Goal: Task Accomplishment & Management: Use online tool/utility

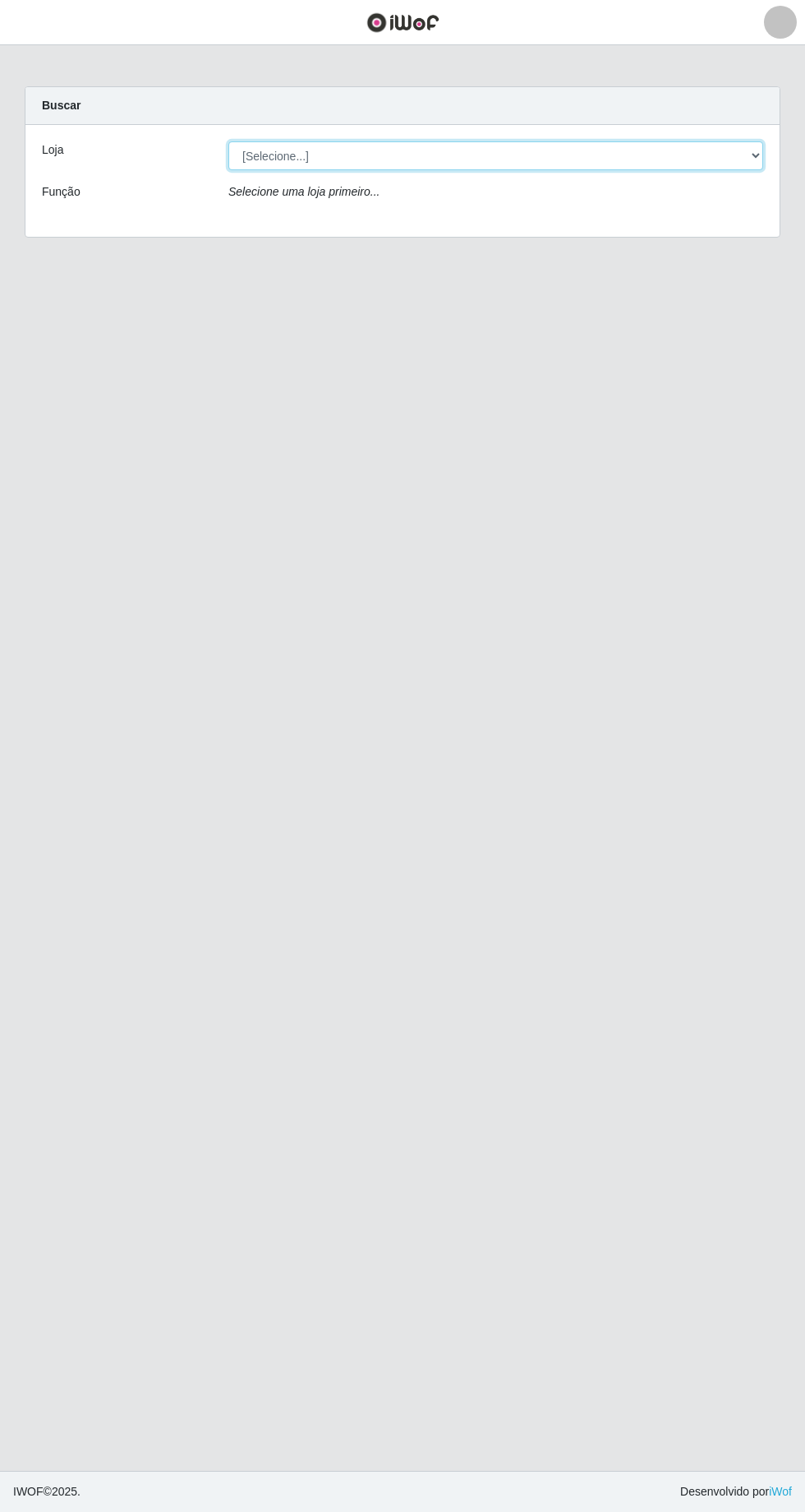
click at [753, 153] on select "[Selecione...] [GEOGRAPHIC_DATA] - [GEOGRAPHIC_DATA] - [GEOGRAPHIC_DATA] - [GEO…" at bounding box center [496, 155] width 535 height 28
select select "508"
click at [228, 141] on select "[Selecione...] [GEOGRAPHIC_DATA] - [GEOGRAPHIC_DATA] - [GEOGRAPHIC_DATA] - [GEO…" at bounding box center [496, 155] width 535 height 28
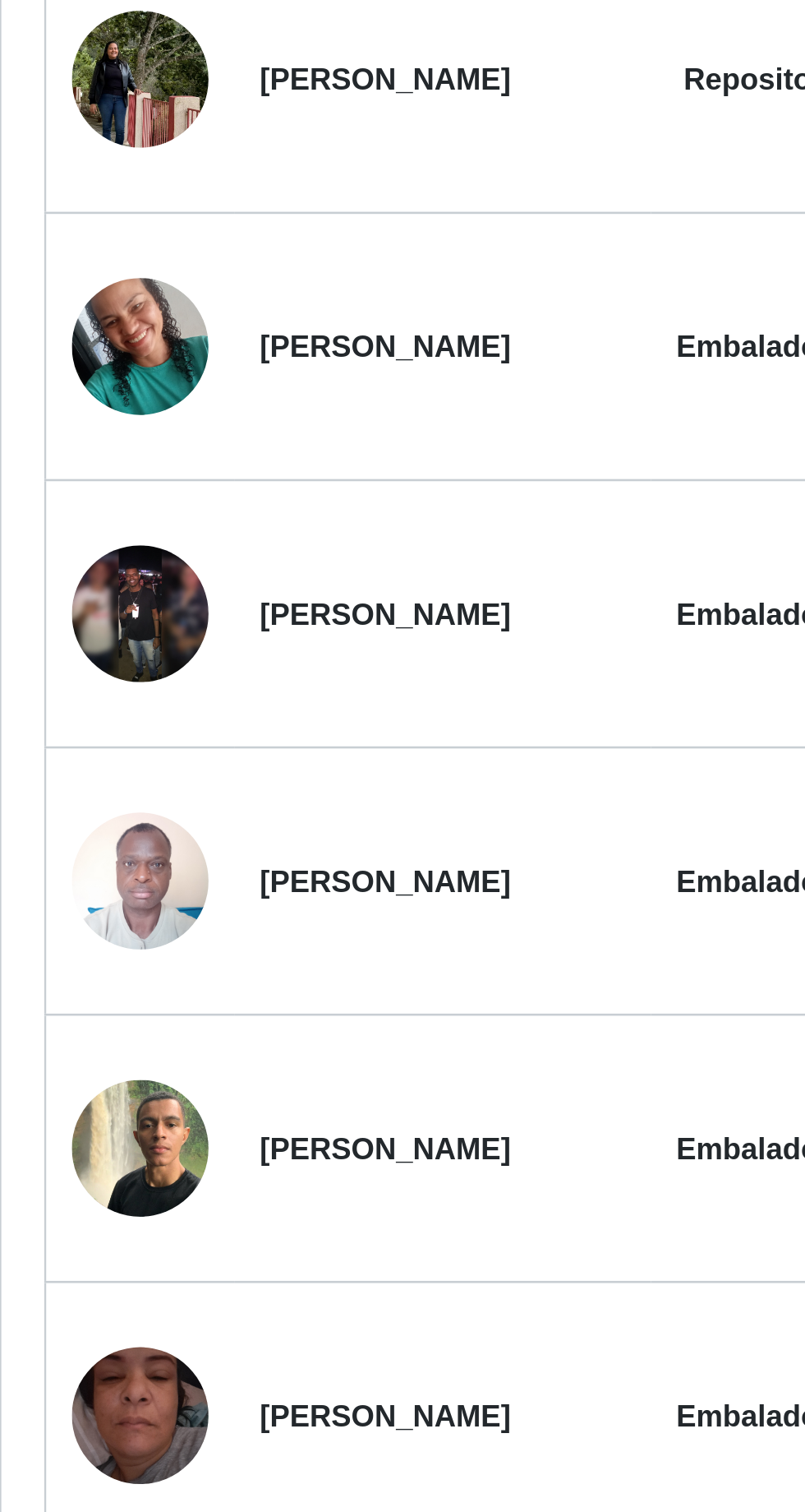
scroll to position [401, 0]
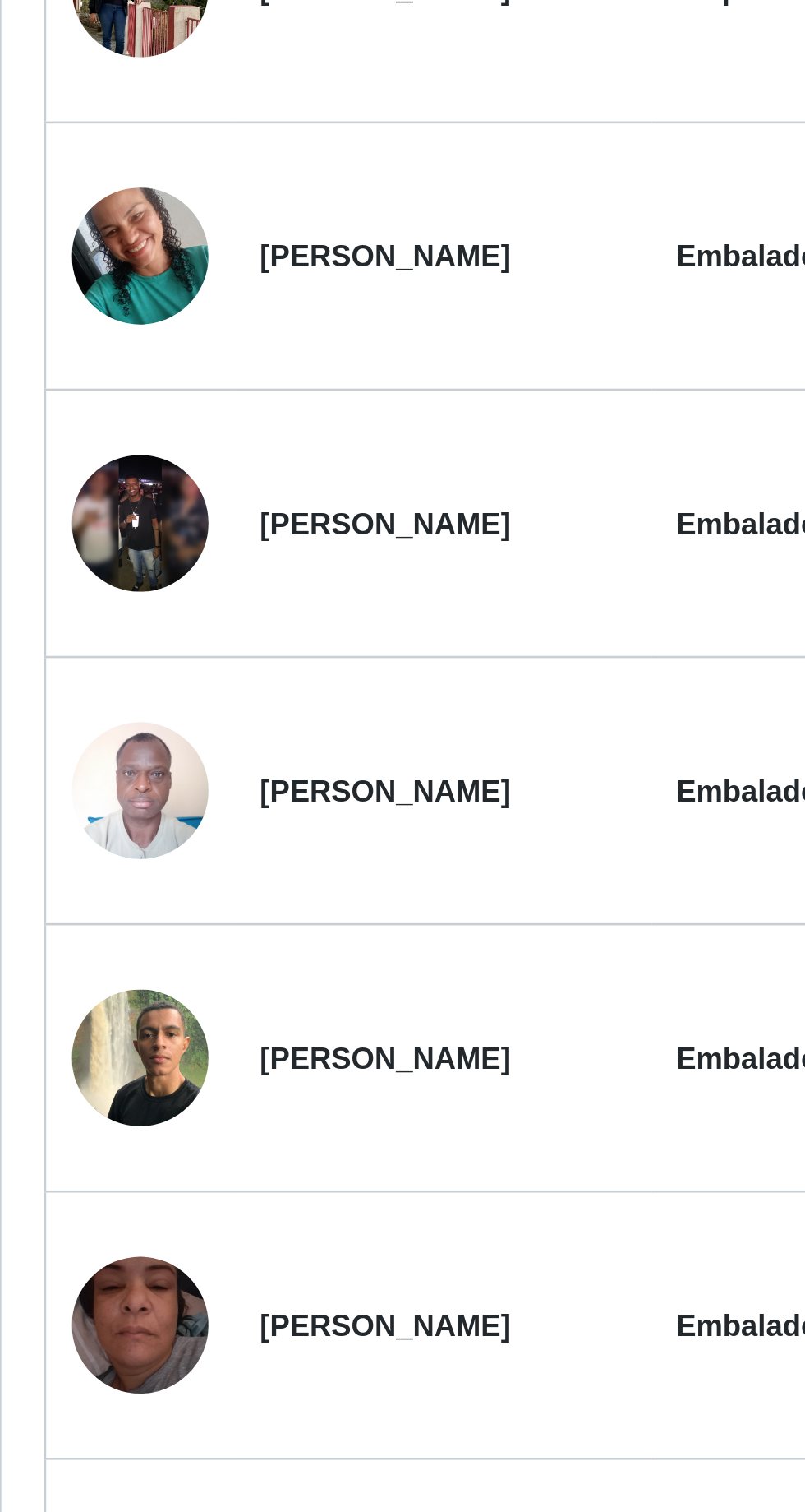
click at [206, 1085] on strong "[PERSON_NAME]" at bounding box center [173, 1091] width 96 height 13
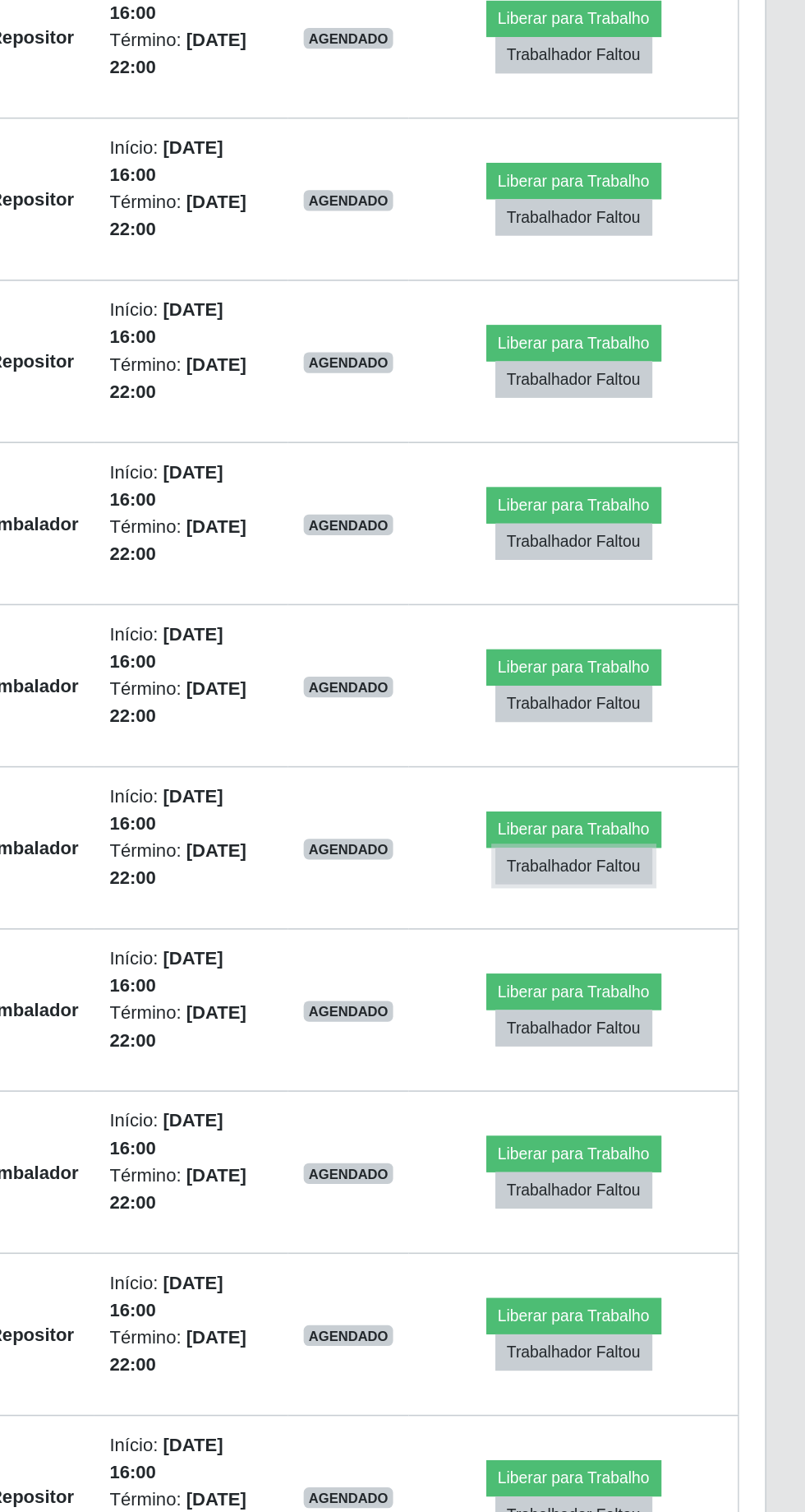
click at [665, 1096] on button "Trabalhador Faltou" at bounding box center [659, 1101] width 100 height 23
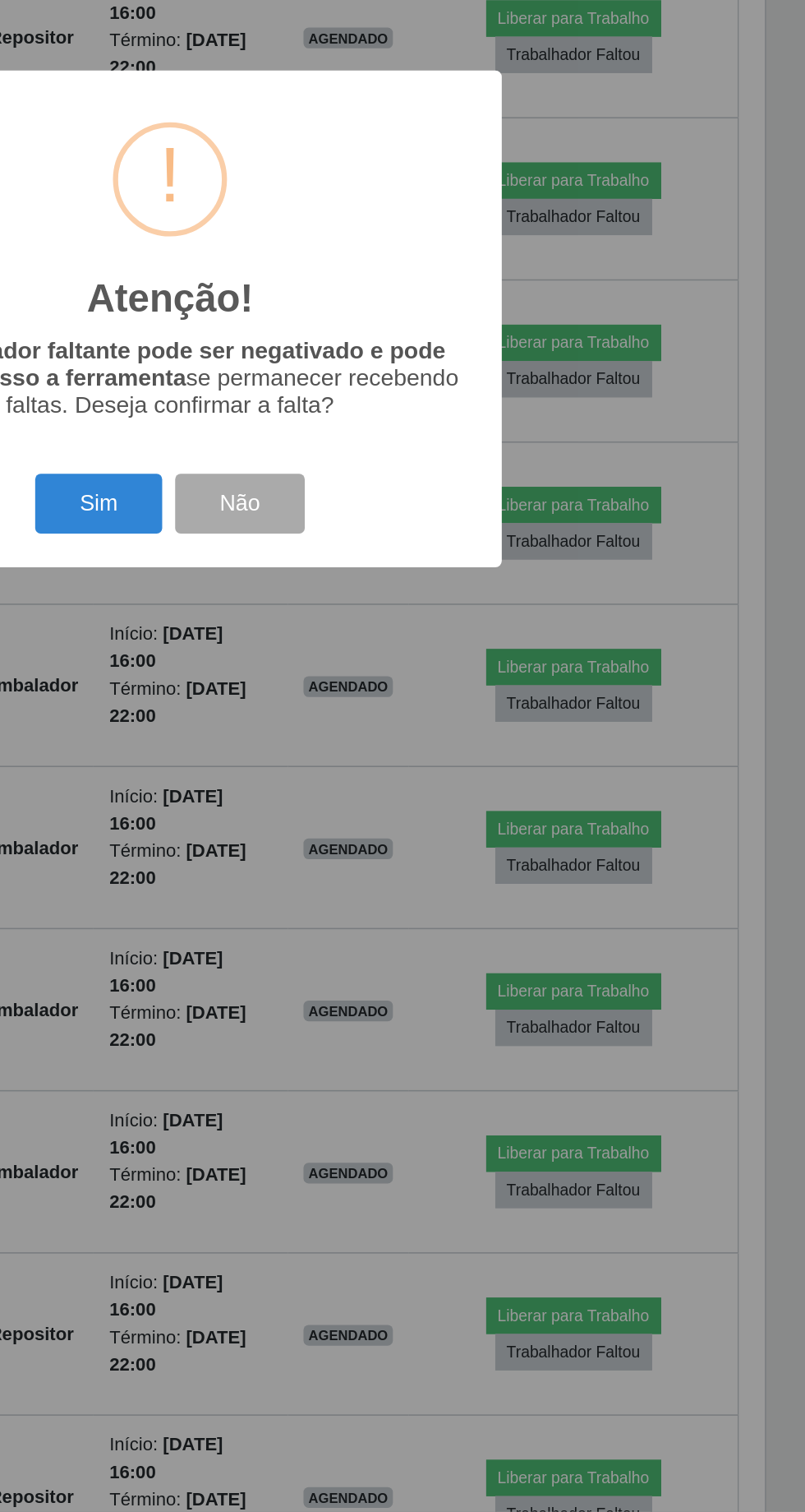
click at [358, 860] on button "Sim" at bounding box center [356, 873] width 79 height 38
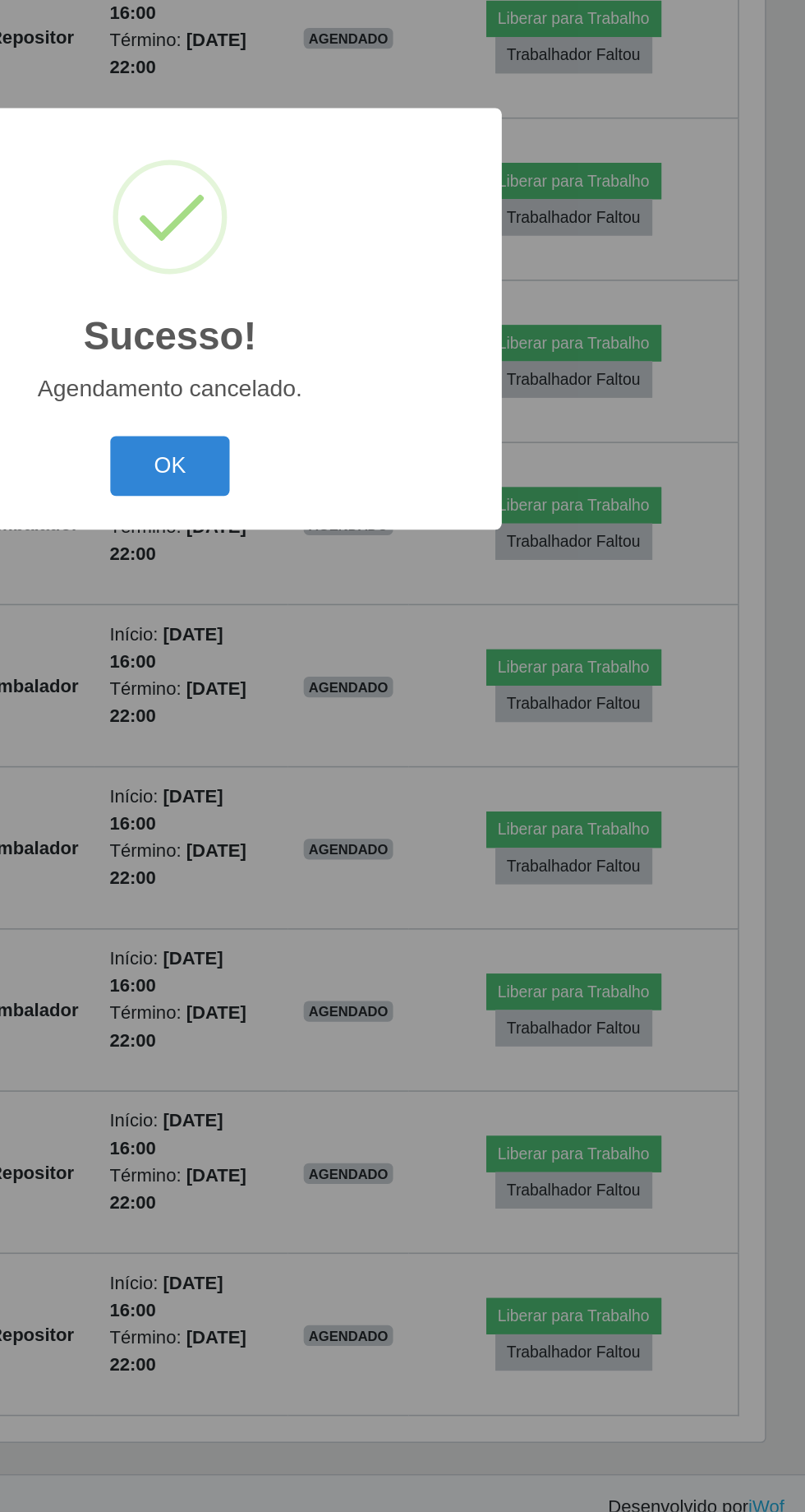
click at [410, 835] on button "OK" at bounding box center [403, 849] width 76 height 38
